Goal: Check status: Check status

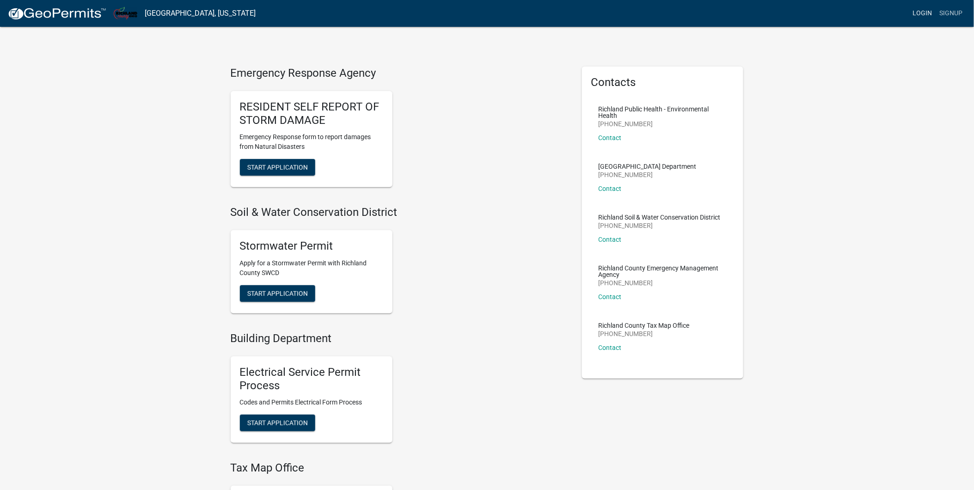
click at [927, 10] on link "Login" at bounding box center [922, 14] width 27 height 18
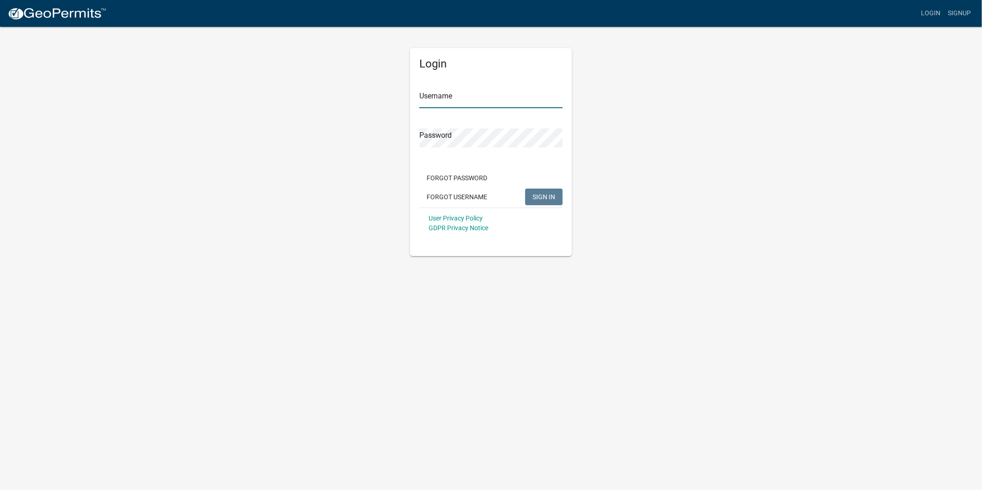
click at [470, 100] on input "Username" at bounding box center [490, 98] width 143 height 19
type input "GWEIGLER"
click at [525, 189] on button "SIGN IN" at bounding box center [543, 197] width 37 height 17
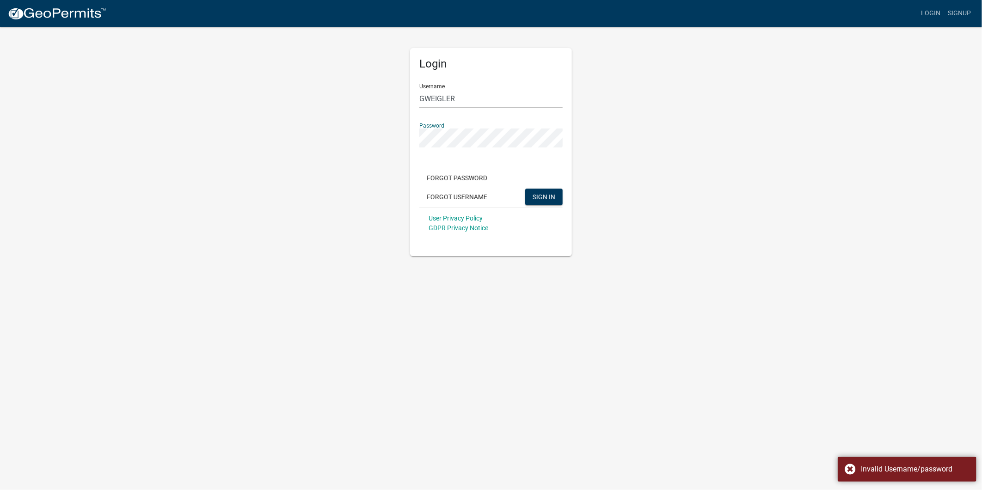
click at [406, 141] on div "Login Username GWEIGLER Password Forgot Password Forgot Username SIGN IN User P…" at bounding box center [491, 141] width 176 height 230
click at [525, 189] on button "SIGN IN" at bounding box center [543, 197] width 37 height 17
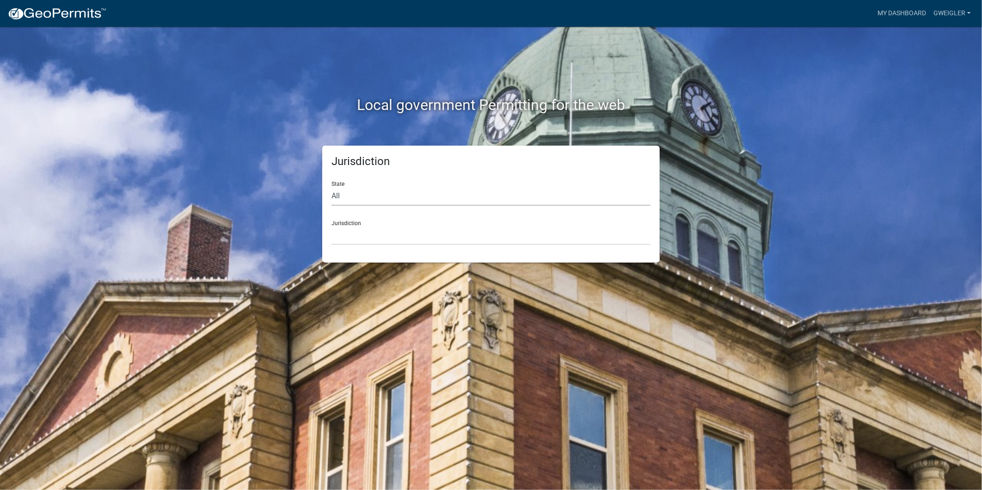
click at [337, 197] on select "All [US_STATE] [US_STATE] [US_STATE] [US_STATE] [US_STATE] [US_STATE] [US_STATE…" at bounding box center [490, 196] width 319 height 19
select select "[US_STATE]"
click at [331, 187] on select "All [US_STATE] [US_STATE] [US_STATE] [US_STATE] [US_STATE] [US_STATE] [US_STATE…" at bounding box center [490, 196] width 319 height 19
click at [346, 234] on select "[GEOGRAPHIC_DATA], [US_STATE]" at bounding box center [490, 235] width 319 height 19
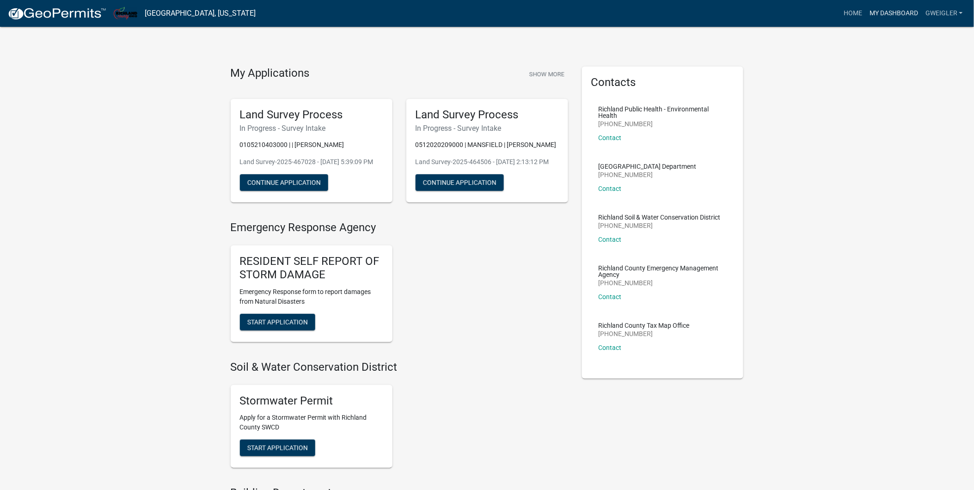
click at [901, 13] on link "My Dashboard" at bounding box center [894, 14] width 56 height 18
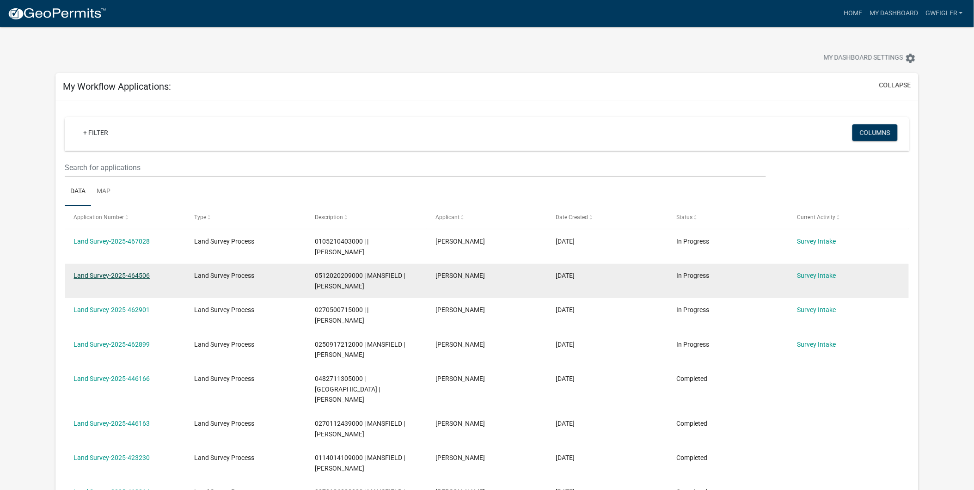
click at [130, 272] on link "Land Survey-2025-464506" at bounding box center [112, 275] width 76 height 7
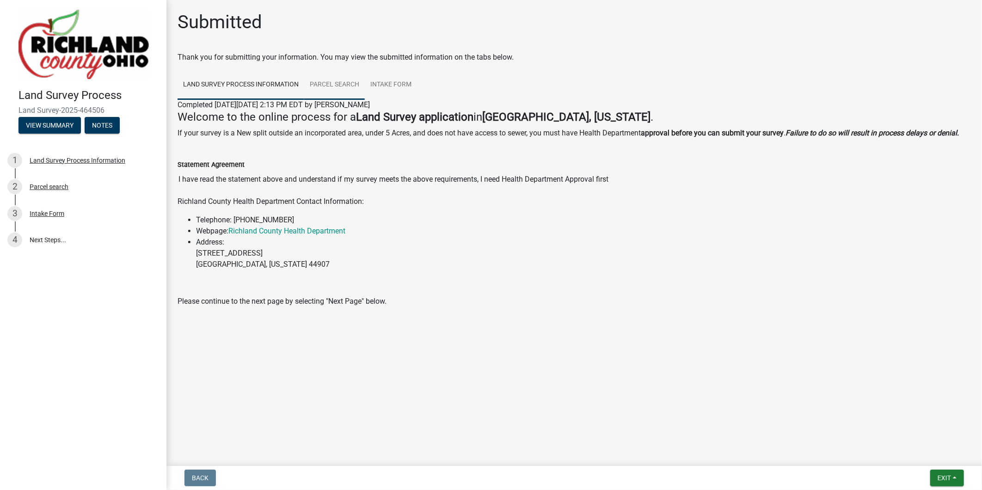
click at [340, 79] on link "Parcel search" at bounding box center [334, 85] width 61 height 30
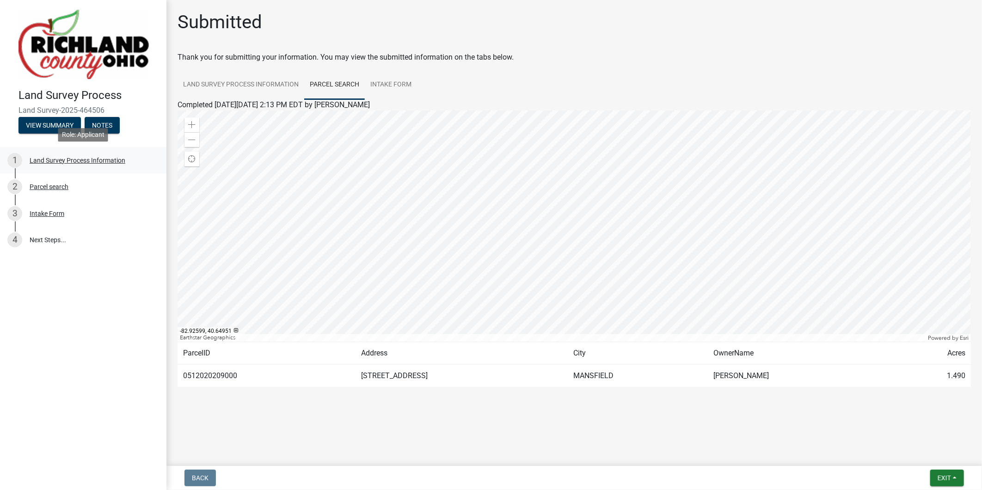
click at [88, 160] on div "Land Survey Process Information" at bounding box center [78, 160] width 96 height 6
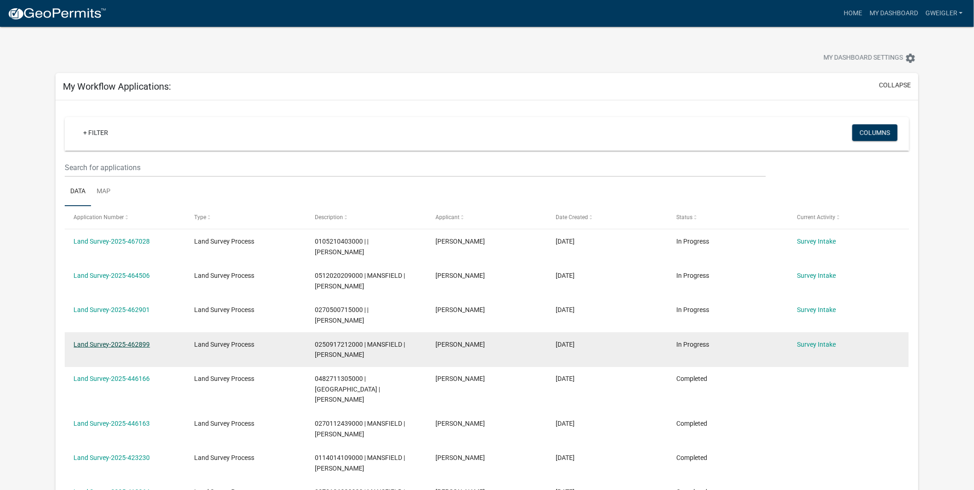
click at [119, 341] on link "Land Survey-2025-462899" at bounding box center [112, 344] width 76 height 7
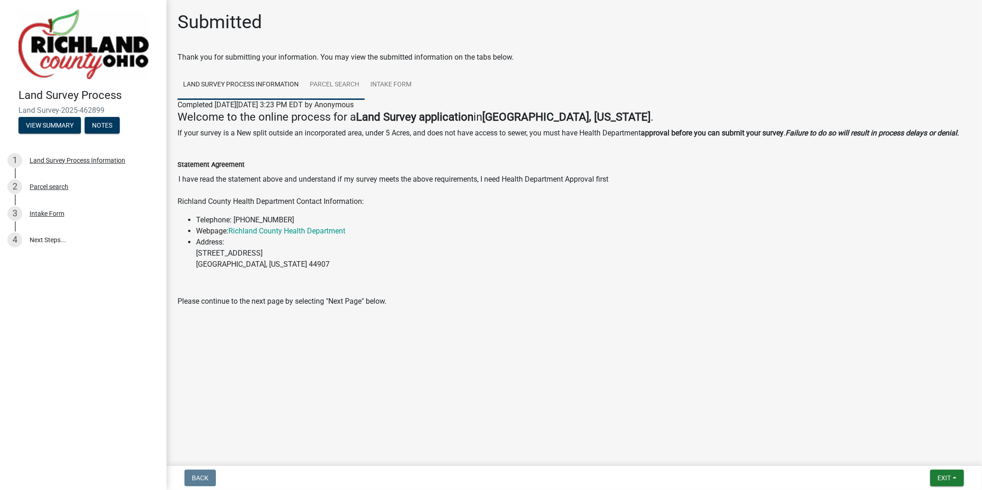
click at [339, 81] on link "Parcel search" at bounding box center [334, 85] width 61 height 30
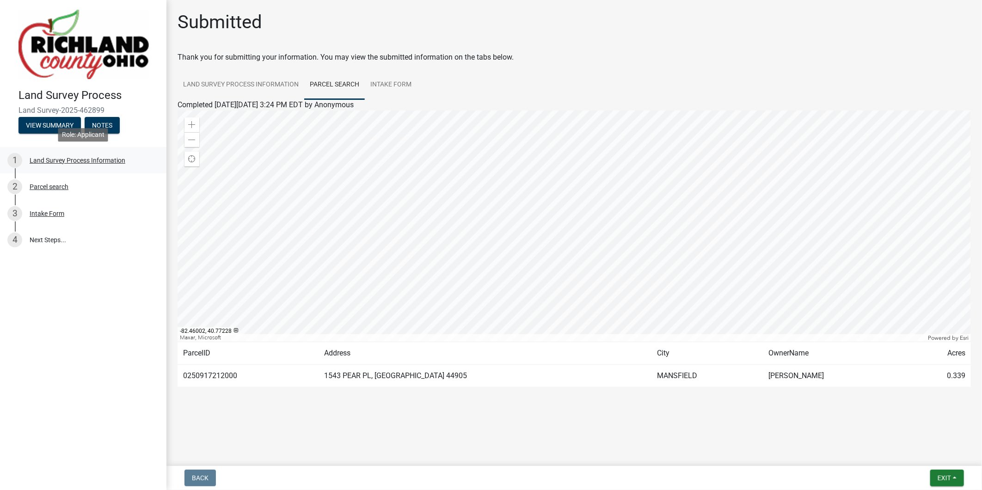
click at [86, 161] on div "Land Survey Process Information" at bounding box center [78, 160] width 96 height 6
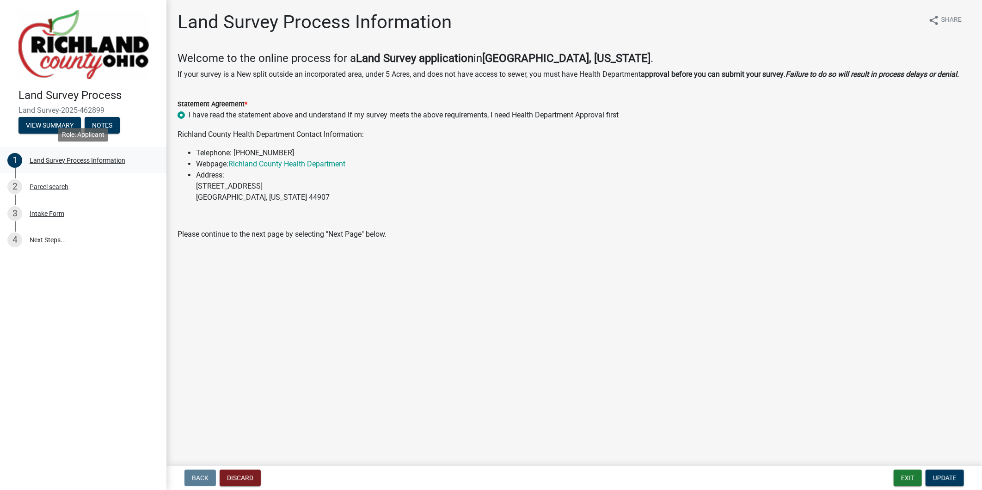
click at [98, 158] on div "Land Survey Process Information" at bounding box center [78, 160] width 96 height 6
